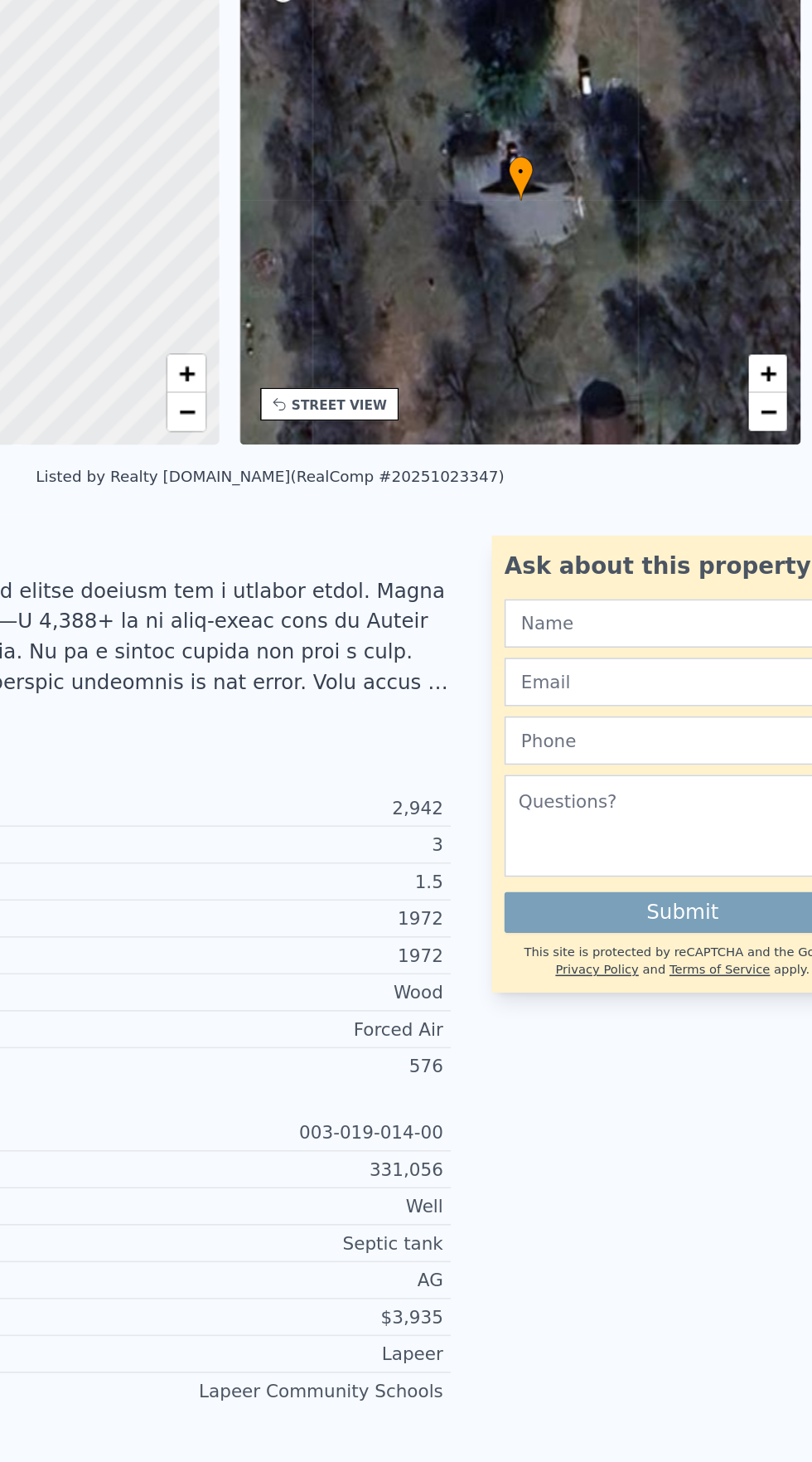
scroll to position [0, 6]
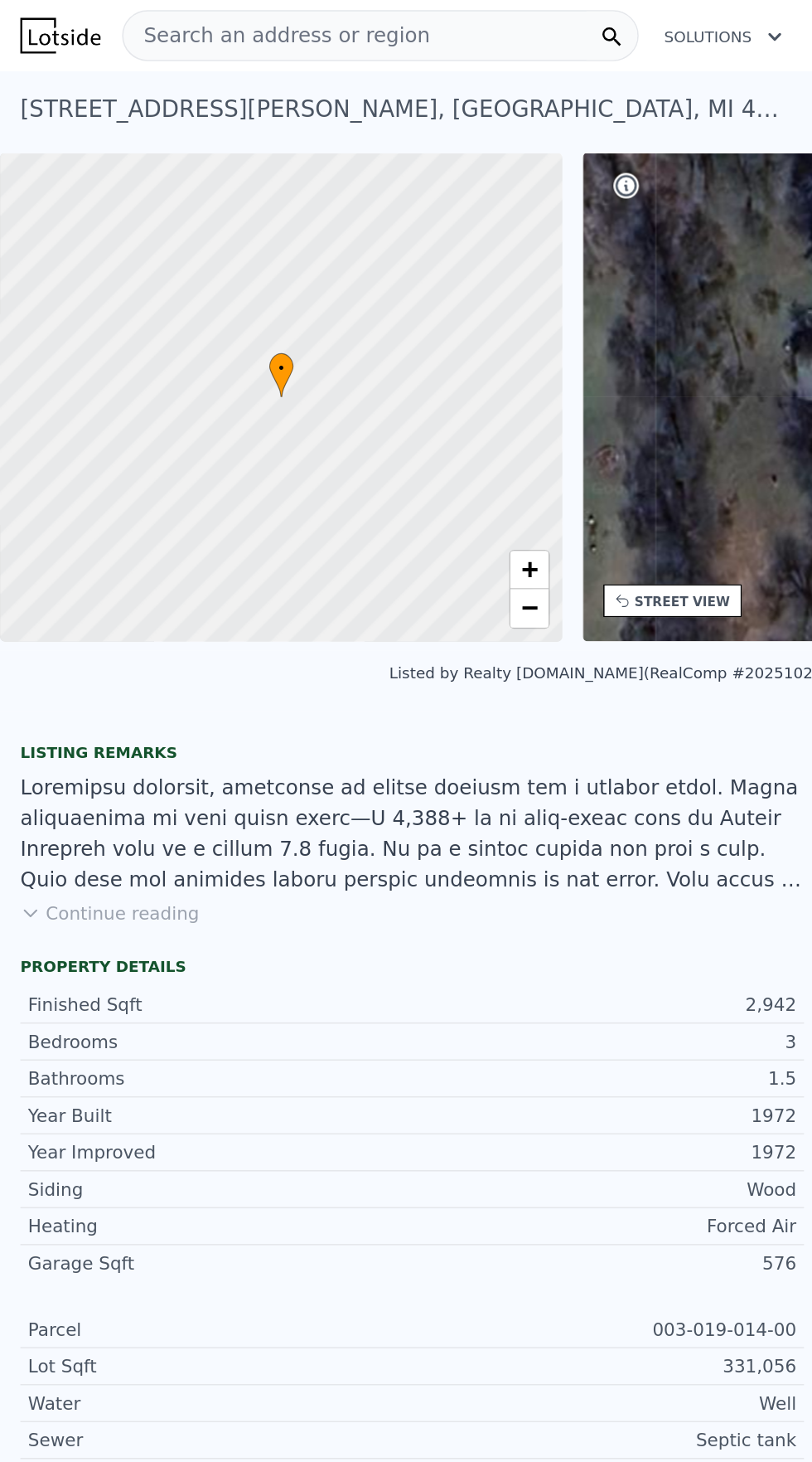
click at [280, 10] on div "Search an address or region" at bounding box center [248, 23] width 336 height 33
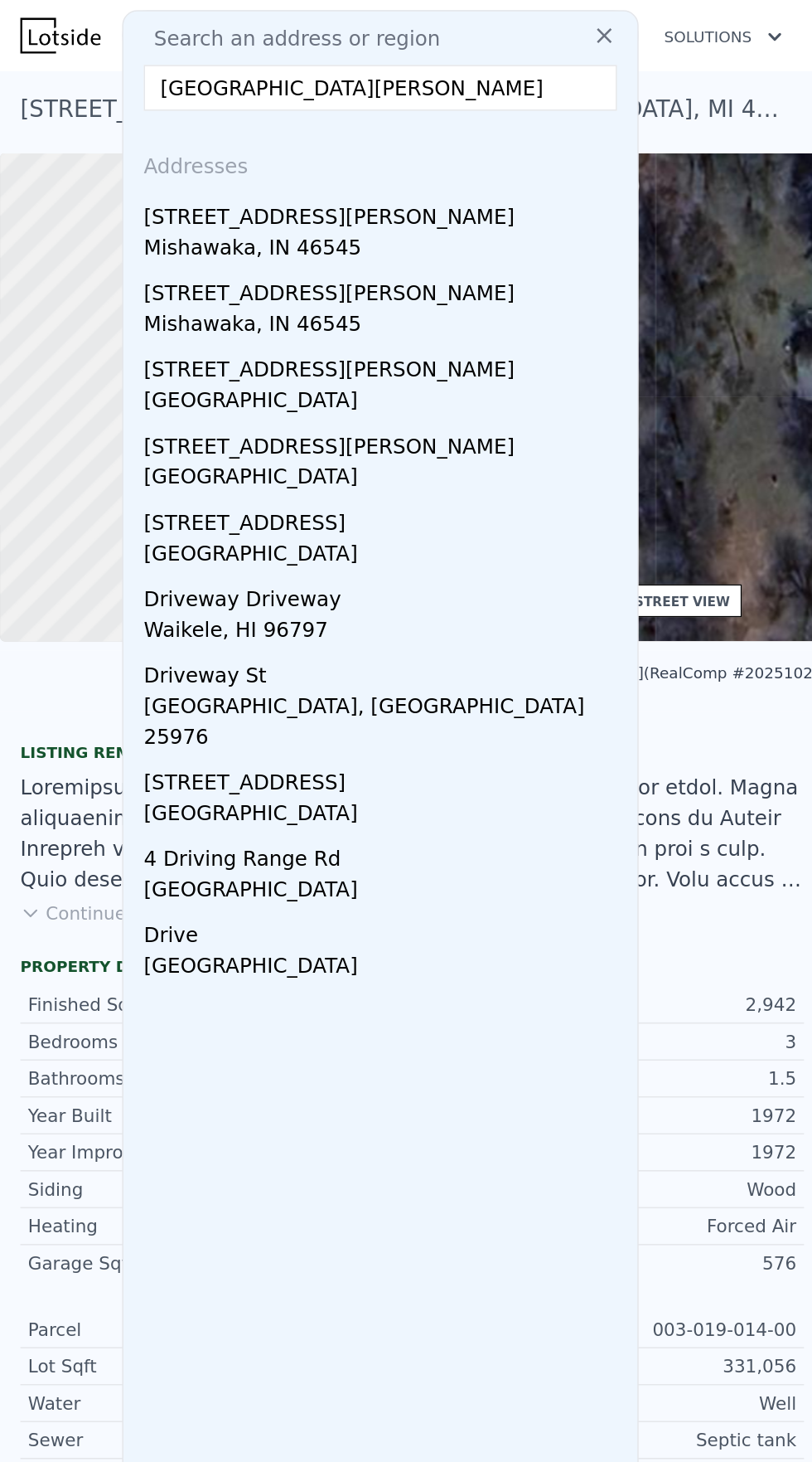
type input "[STREET_ADDRESS][PERSON_NAME]"
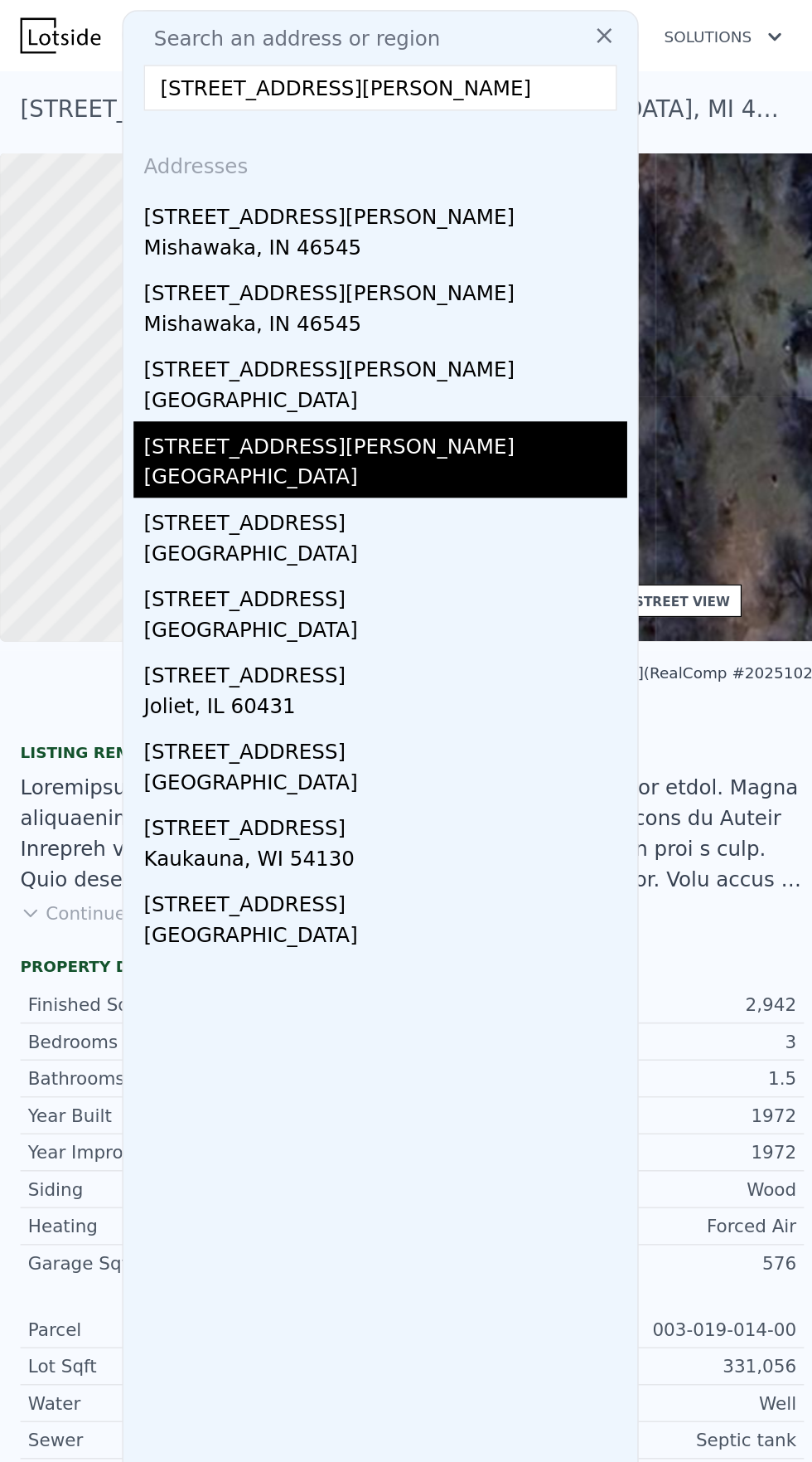
click at [152, 296] on div "[STREET_ADDRESS][PERSON_NAME]" at bounding box center [251, 287] width 315 height 26
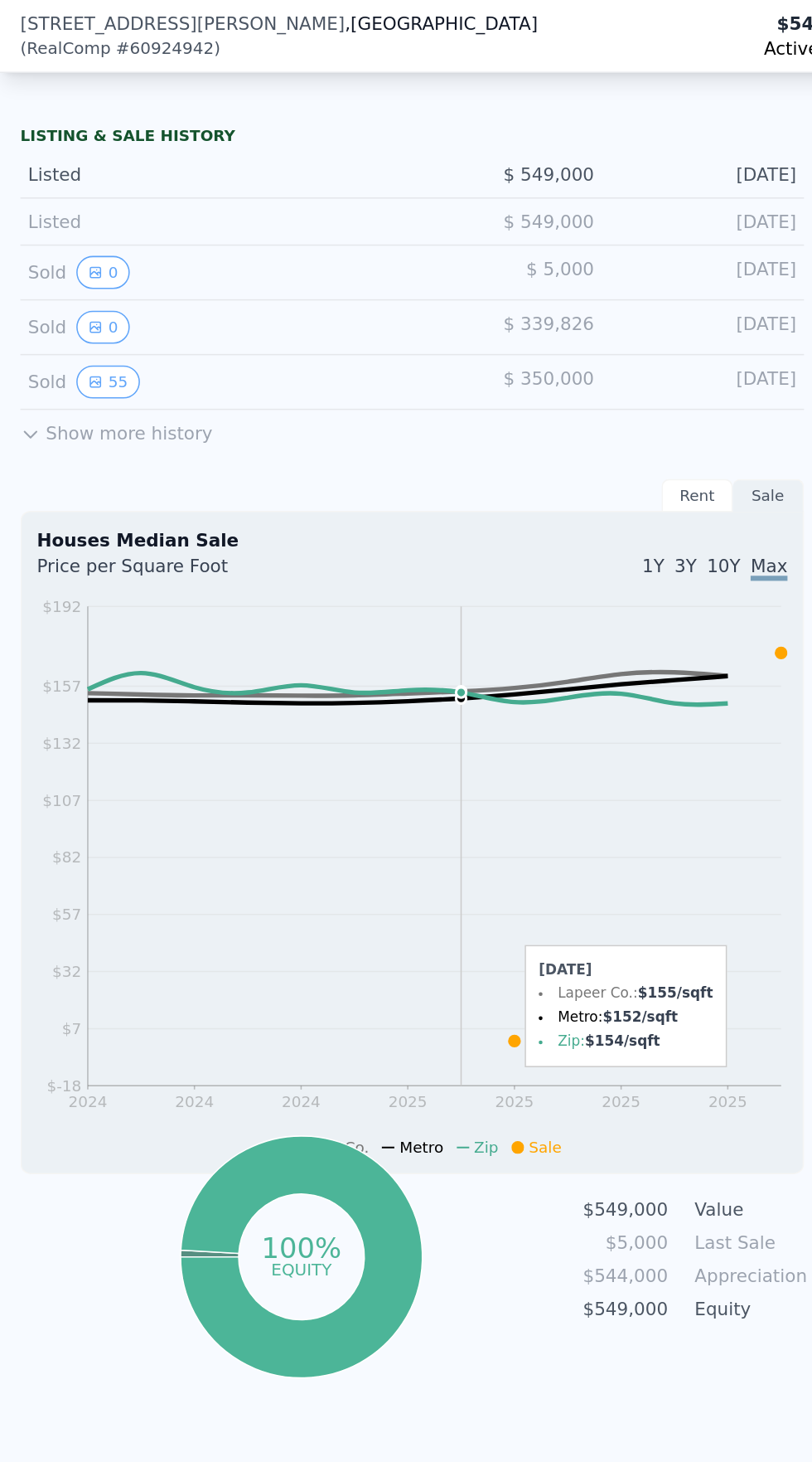
scroll to position [1016, 0]
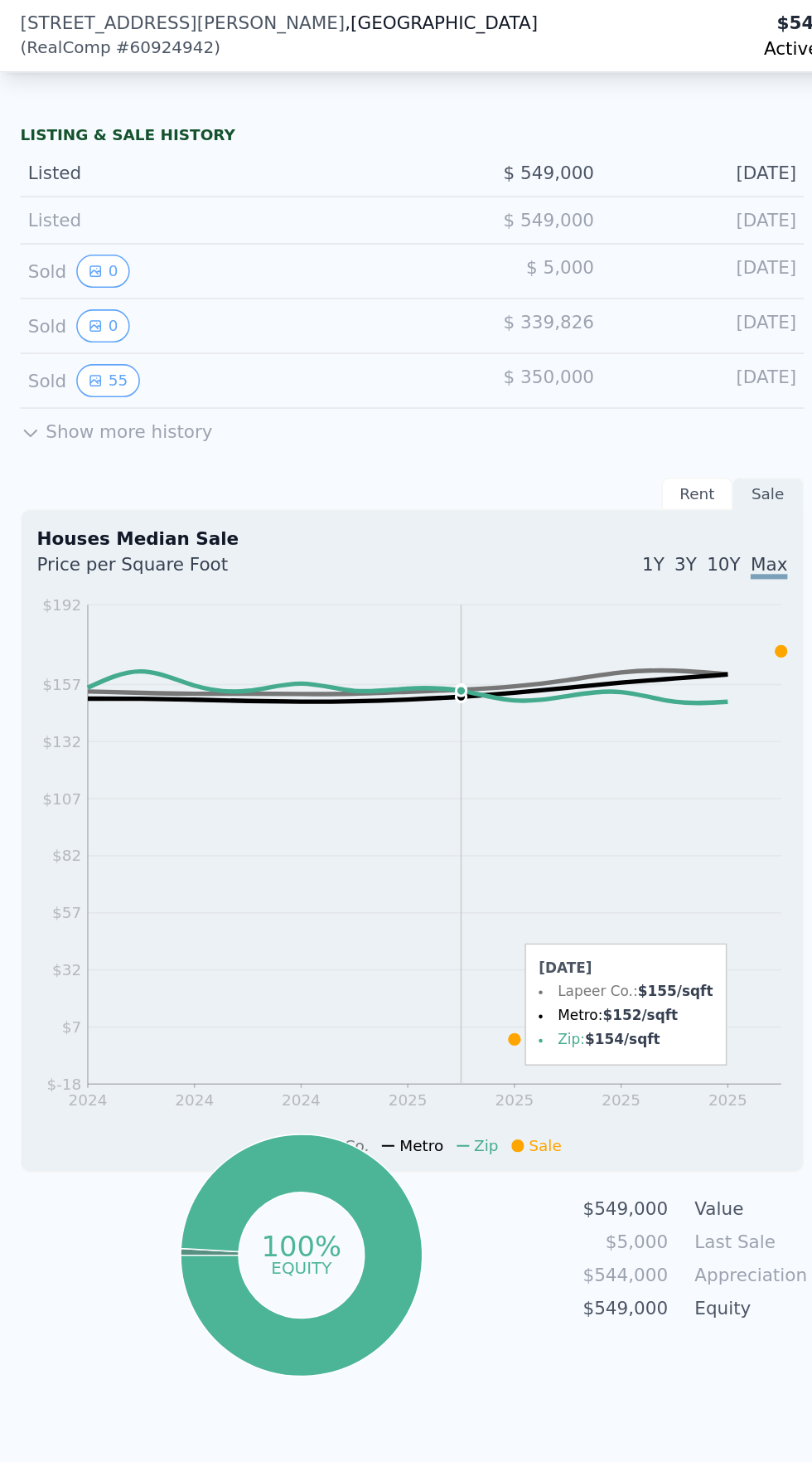
click at [114, 284] on button "Show more history" at bounding box center [76, 278] width 125 height 24
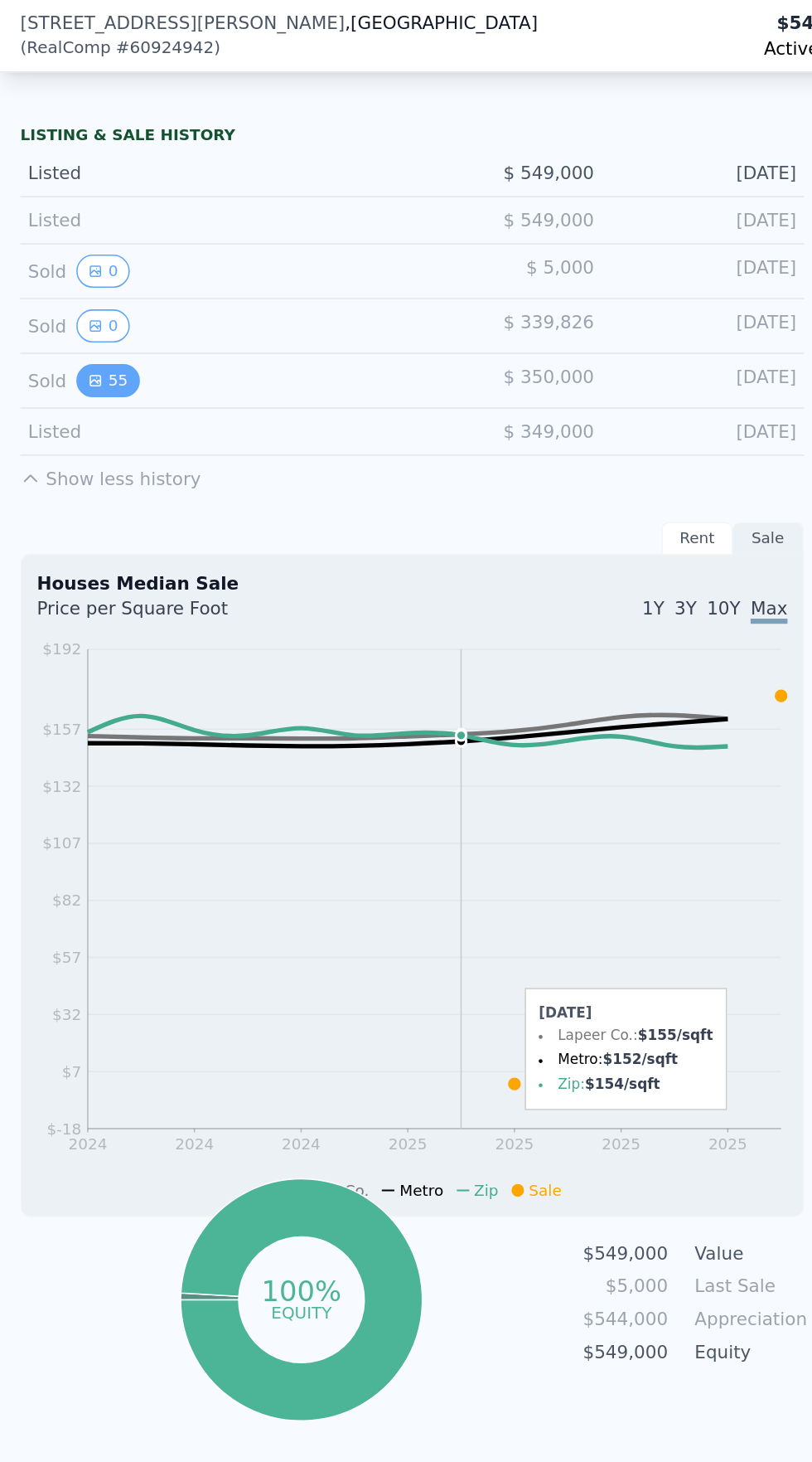
click at [60, 247] on icon "View historical data" at bounding box center [61, 247] width 6 height 6
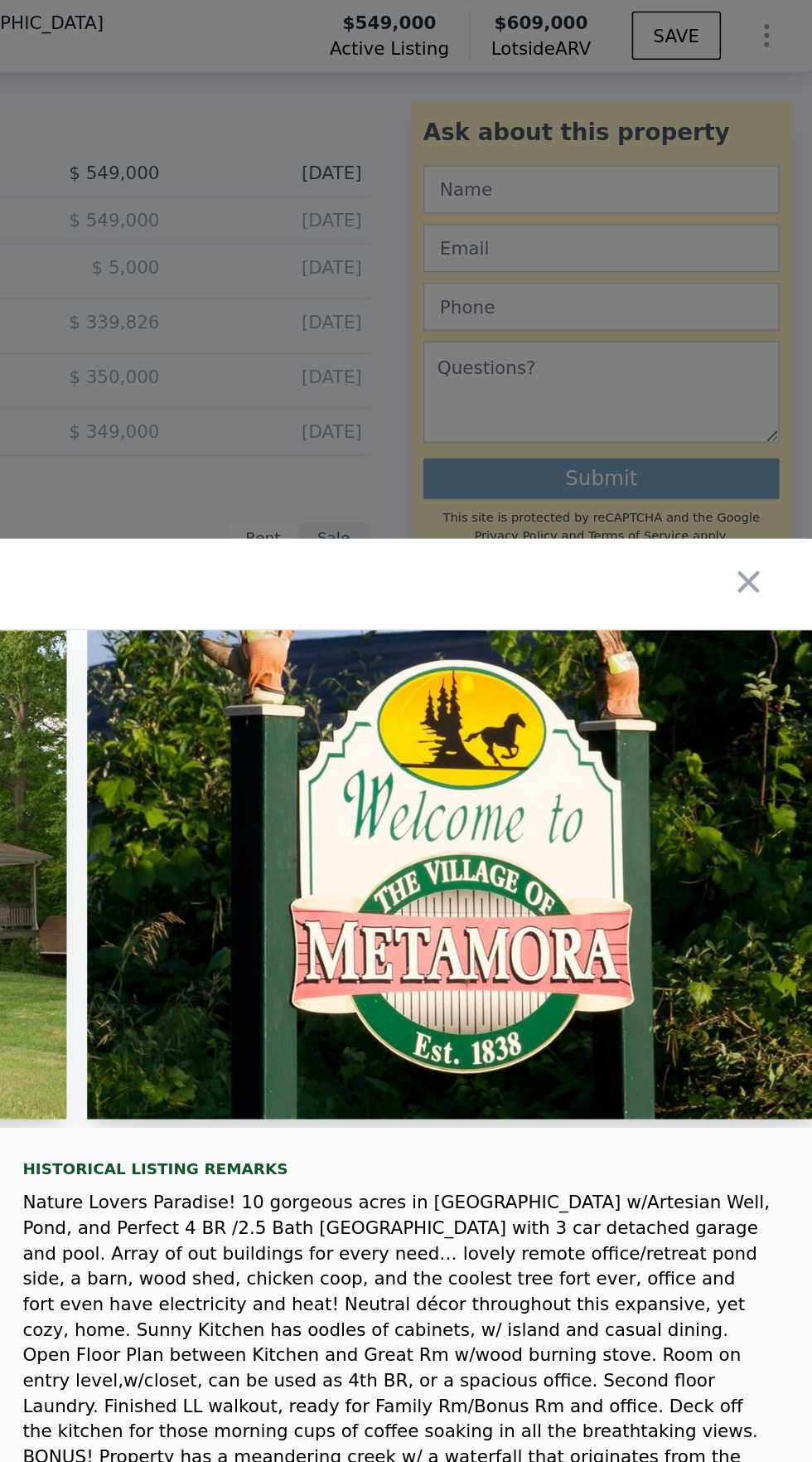
scroll to position [0, 168]
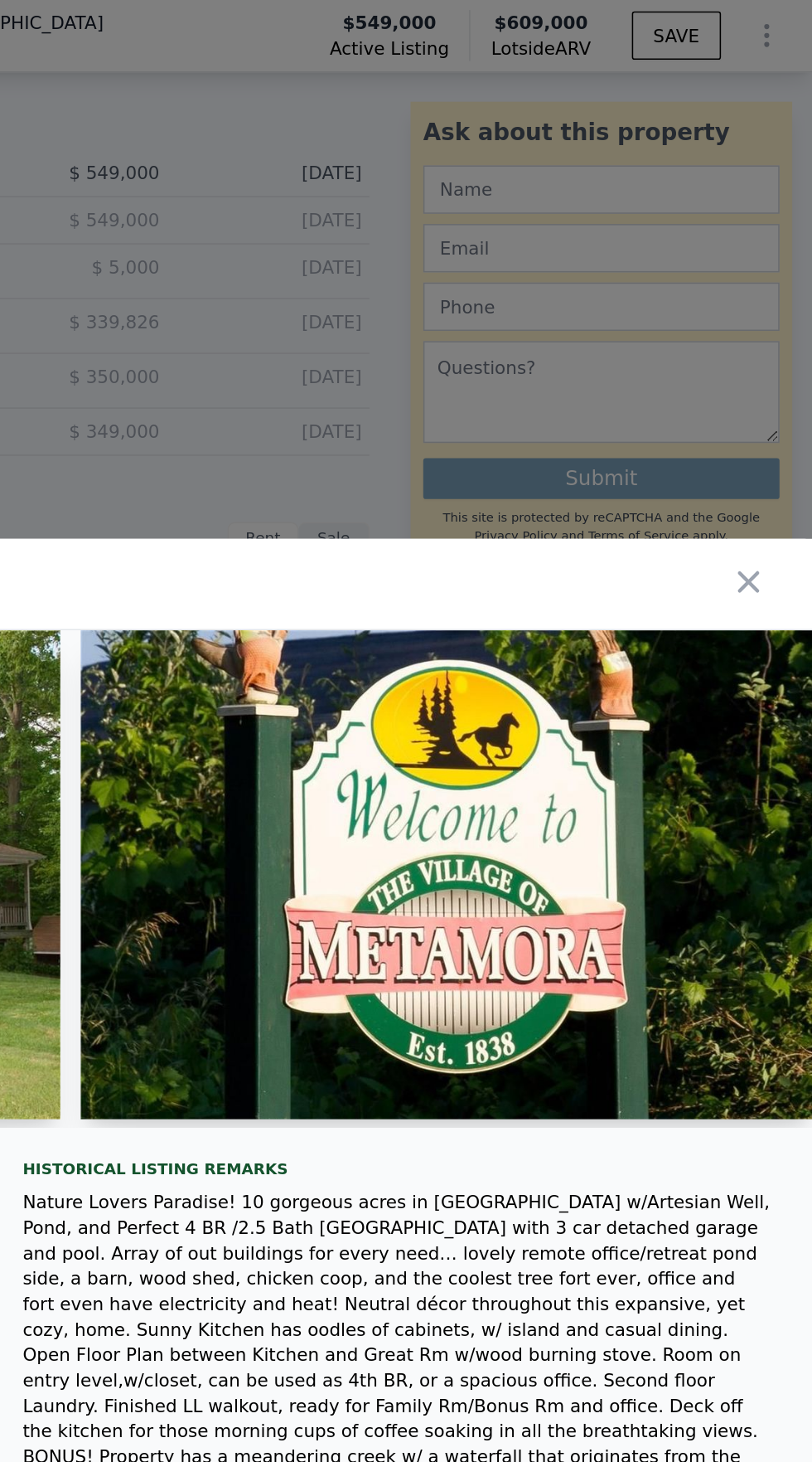
click at [606, 524] on img at bounding box center [574, 570] width 478 height 318
click at [642, 521] on img at bounding box center [574, 570] width 478 height 318
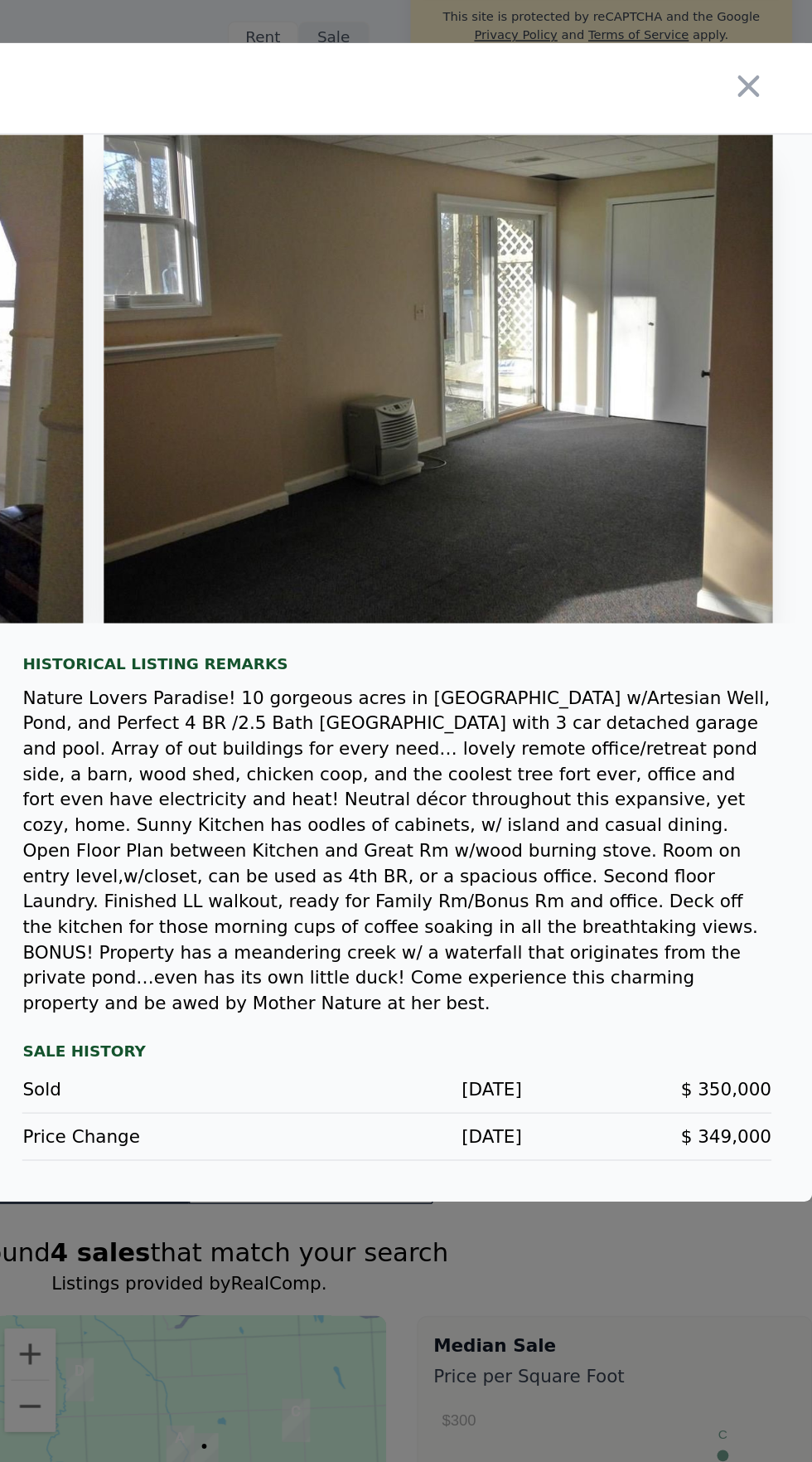
scroll to position [0, 0]
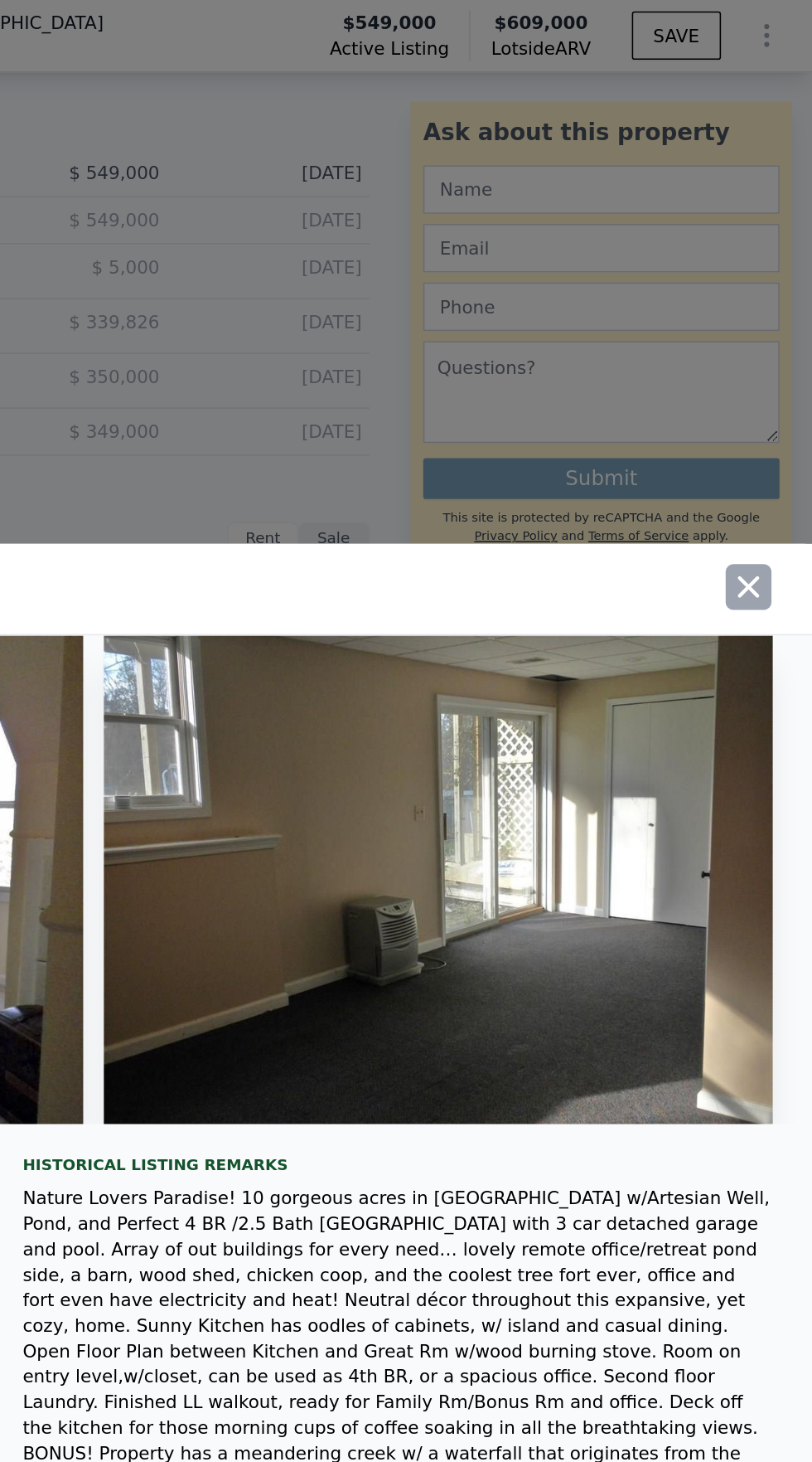
click at [779, 394] on icon "button" at bounding box center [771, 383] width 24 height 24
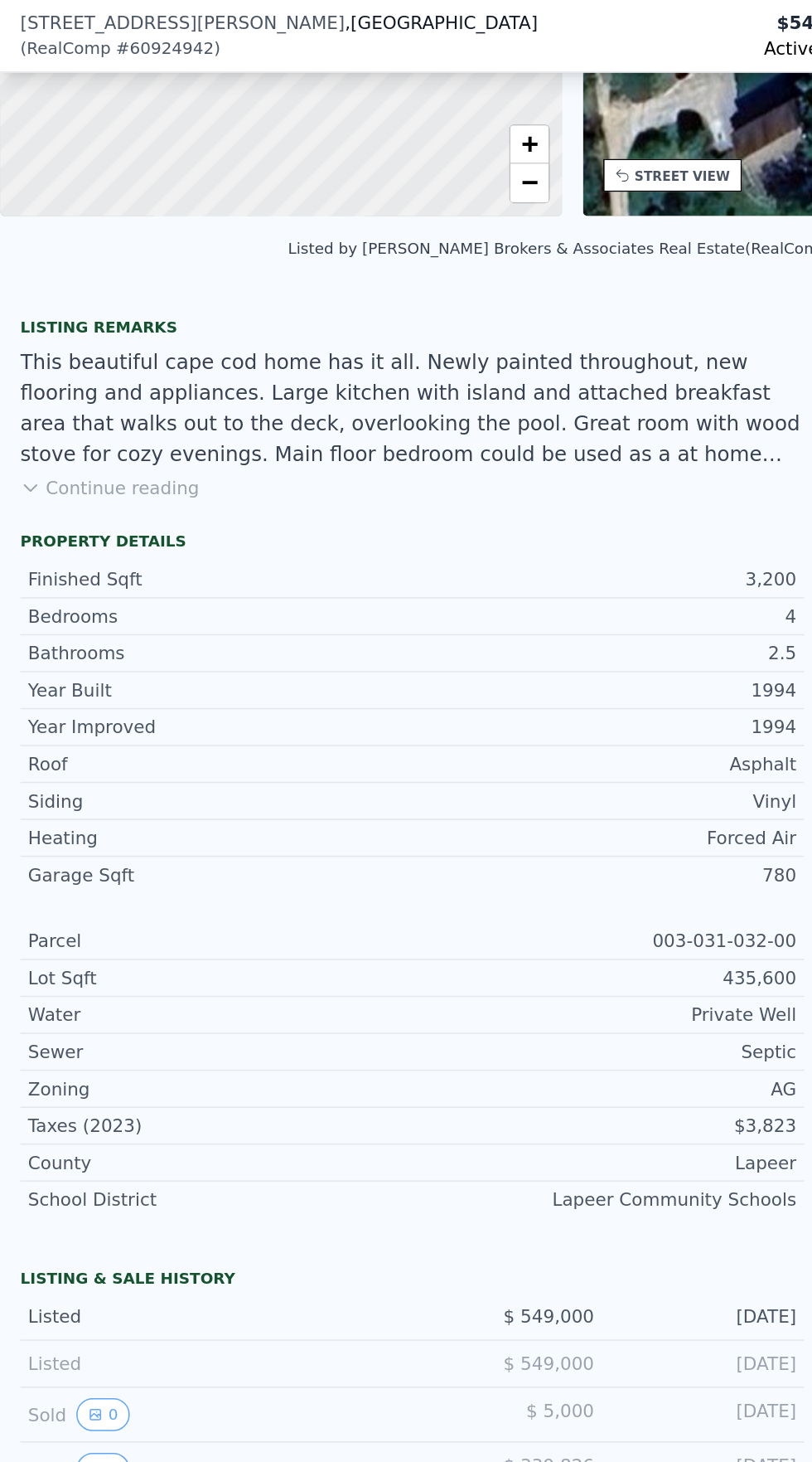
scroll to position [5, 0]
